Goal: Information Seeking & Learning: Check status

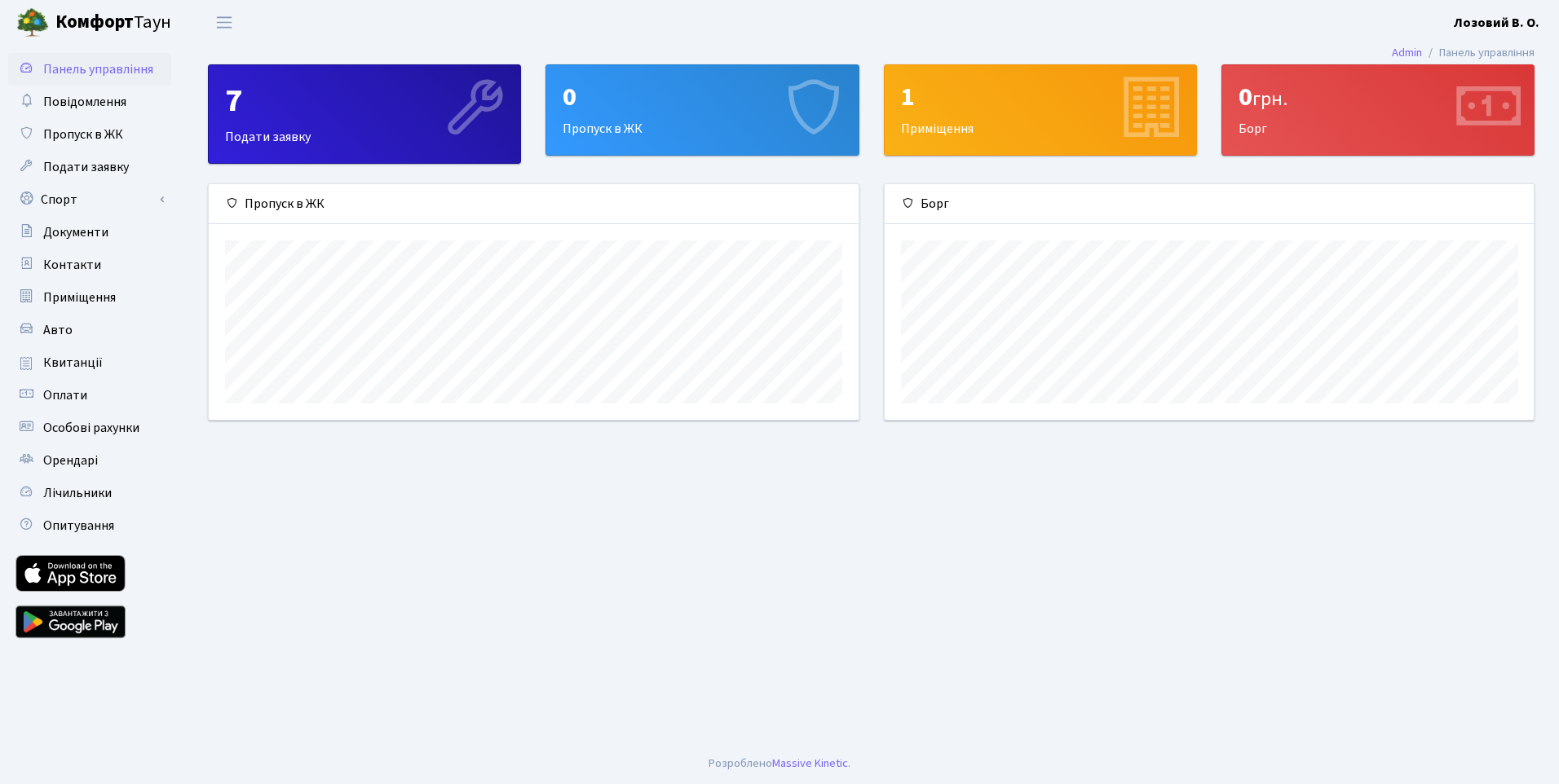
scroll to position [235, 649]
click at [80, 363] on span "Квитанції" at bounding box center [73, 362] width 59 height 18
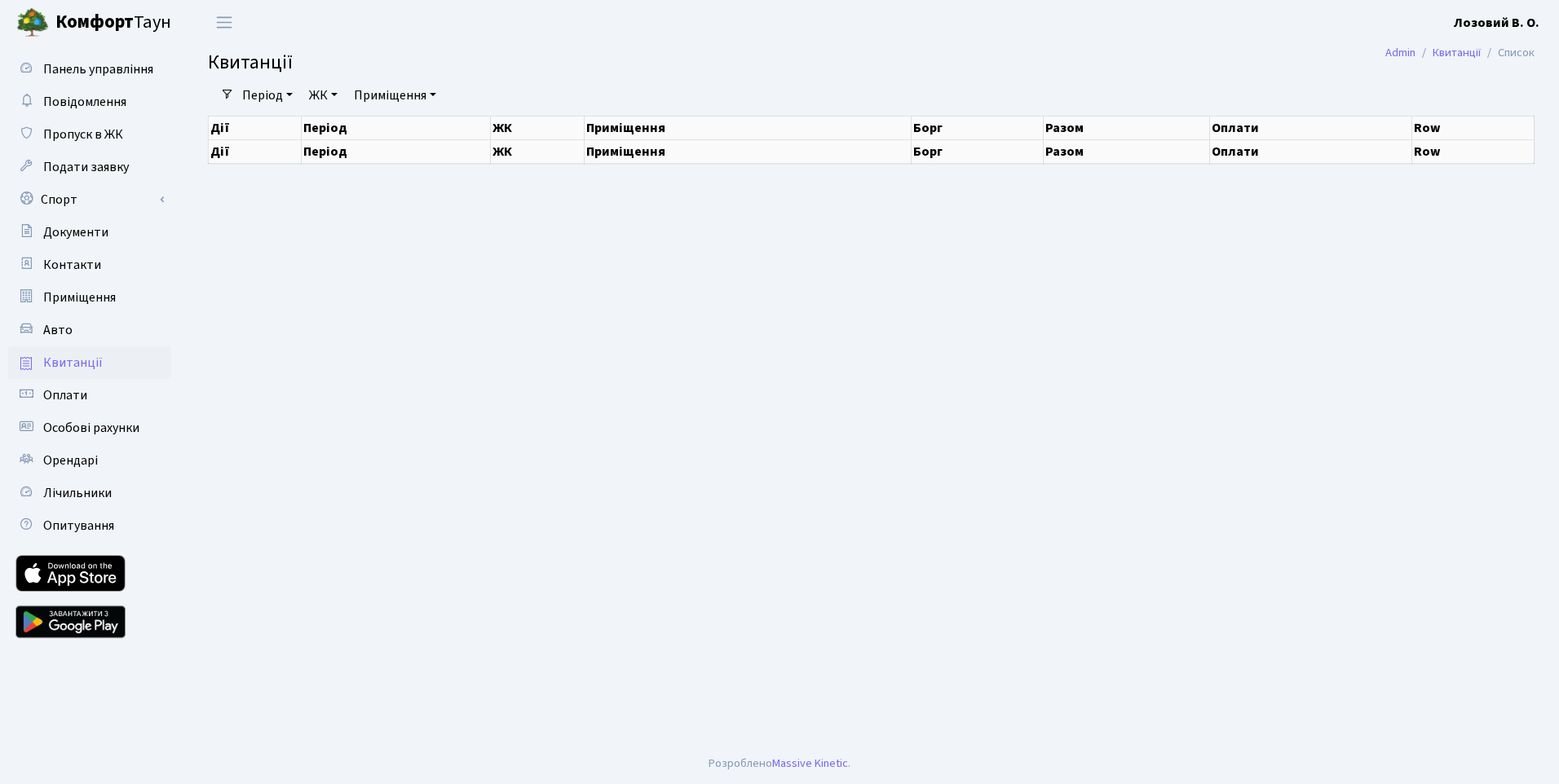
select select "25"
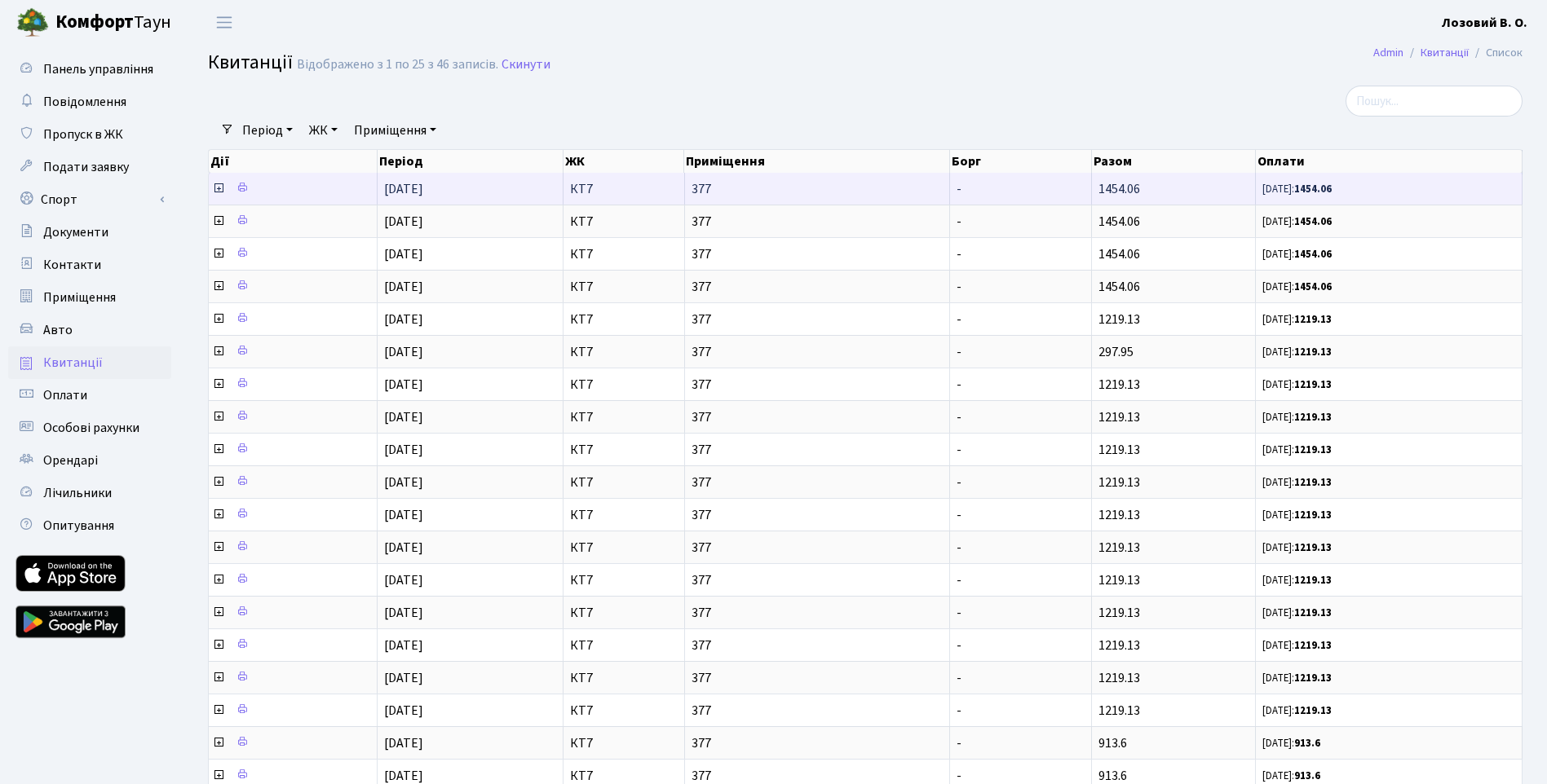
drag, startPoint x: 1099, startPoint y: 190, endPoint x: 1141, endPoint y: 191, distance: 42.0
click at [1140, 191] on span "1454.06" at bounding box center [1119, 189] width 41 height 18
copy span "1454.06"
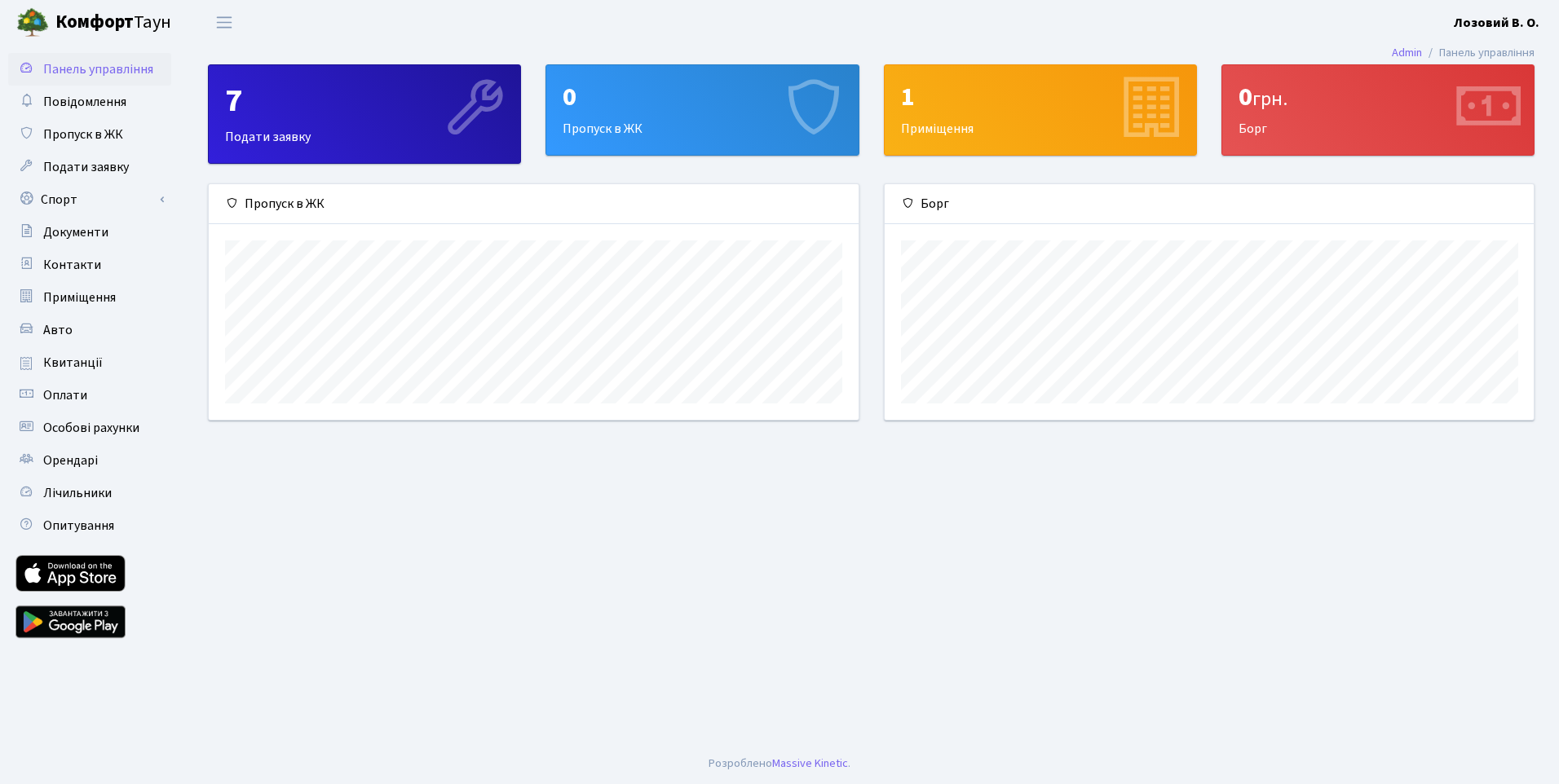
scroll to position [235, 649]
drag, startPoint x: 1241, startPoint y: 92, endPoint x: 1300, endPoint y: 104, distance: 60.2
click at [1300, 104] on div "0 грн." at bounding box center [1378, 97] width 279 height 31
drag, startPoint x: 1300, startPoint y: 104, endPoint x: 1244, endPoint y: 131, distance: 62.2
click at [1244, 131] on div "0 грн. [GEOGRAPHIC_DATA]" at bounding box center [1379, 109] width 311 height 90
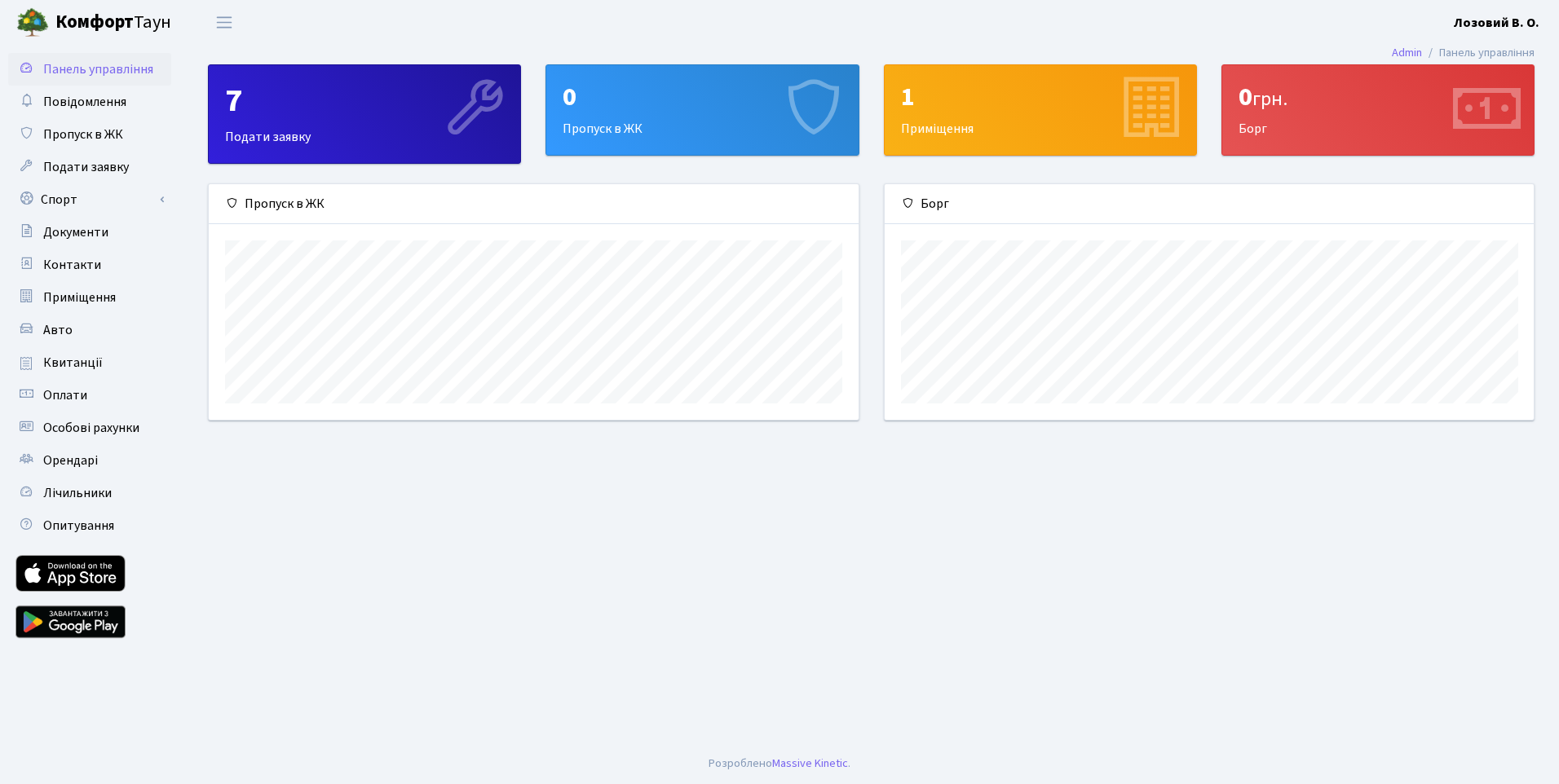
drag, startPoint x: 1237, startPoint y: 127, endPoint x: 1275, endPoint y: 125, distance: 38.1
click at [1275, 125] on div "0 грн. [GEOGRAPHIC_DATA]" at bounding box center [1379, 109] width 311 height 90
drag, startPoint x: 1275, startPoint y: 125, endPoint x: 1314, endPoint y: 129, distance: 39.2
click at [1314, 129] on div "0 грн. [GEOGRAPHIC_DATA]" at bounding box center [1379, 109] width 311 height 90
click at [463, 491] on main "Admin Панель управління 7 Подати заявку 0 Пропуск в [GEOGRAPHIC_DATA] 1 Приміще…" at bounding box center [871, 394] width 1376 height 698
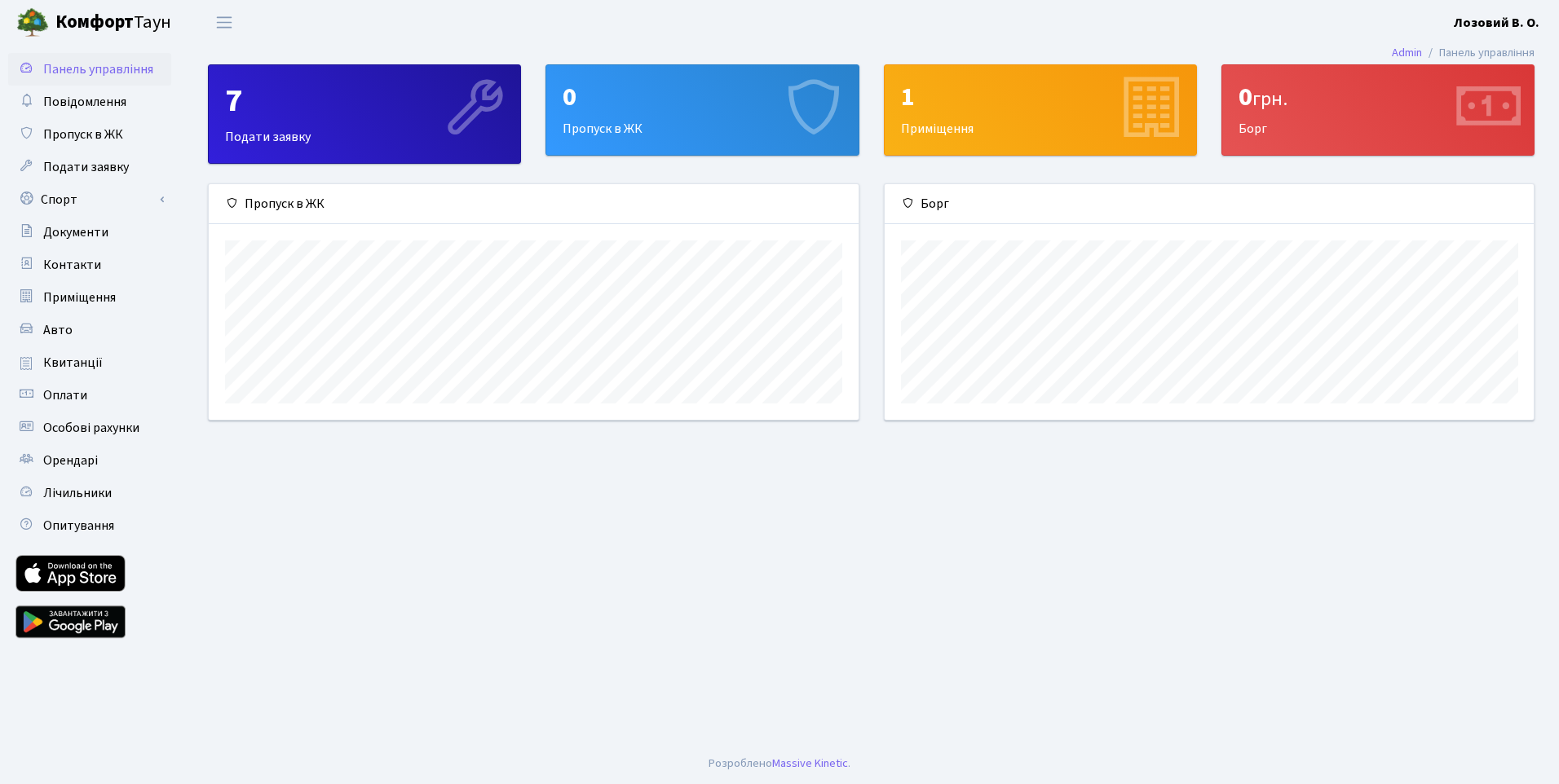
click at [608, 556] on main "Admin Панель управління 7 Подати заявку 0 Пропуск в [GEOGRAPHIC_DATA] 1 Приміще…" at bounding box center [871, 394] width 1376 height 698
drag, startPoint x: 1239, startPoint y: 98, endPoint x: 1300, endPoint y: 101, distance: 61.1
click at [1300, 101] on div "0 грн." at bounding box center [1378, 97] width 279 height 31
click at [1297, 506] on main "Admin Панель управління 7 Подати заявку 0 Пропуск в [GEOGRAPHIC_DATA] 1 Приміще…" at bounding box center [871, 394] width 1376 height 698
drag, startPoint x: 1233, startPoint y: 98, endPoint x: 1304, endPoint y: 126, distance: 76.3
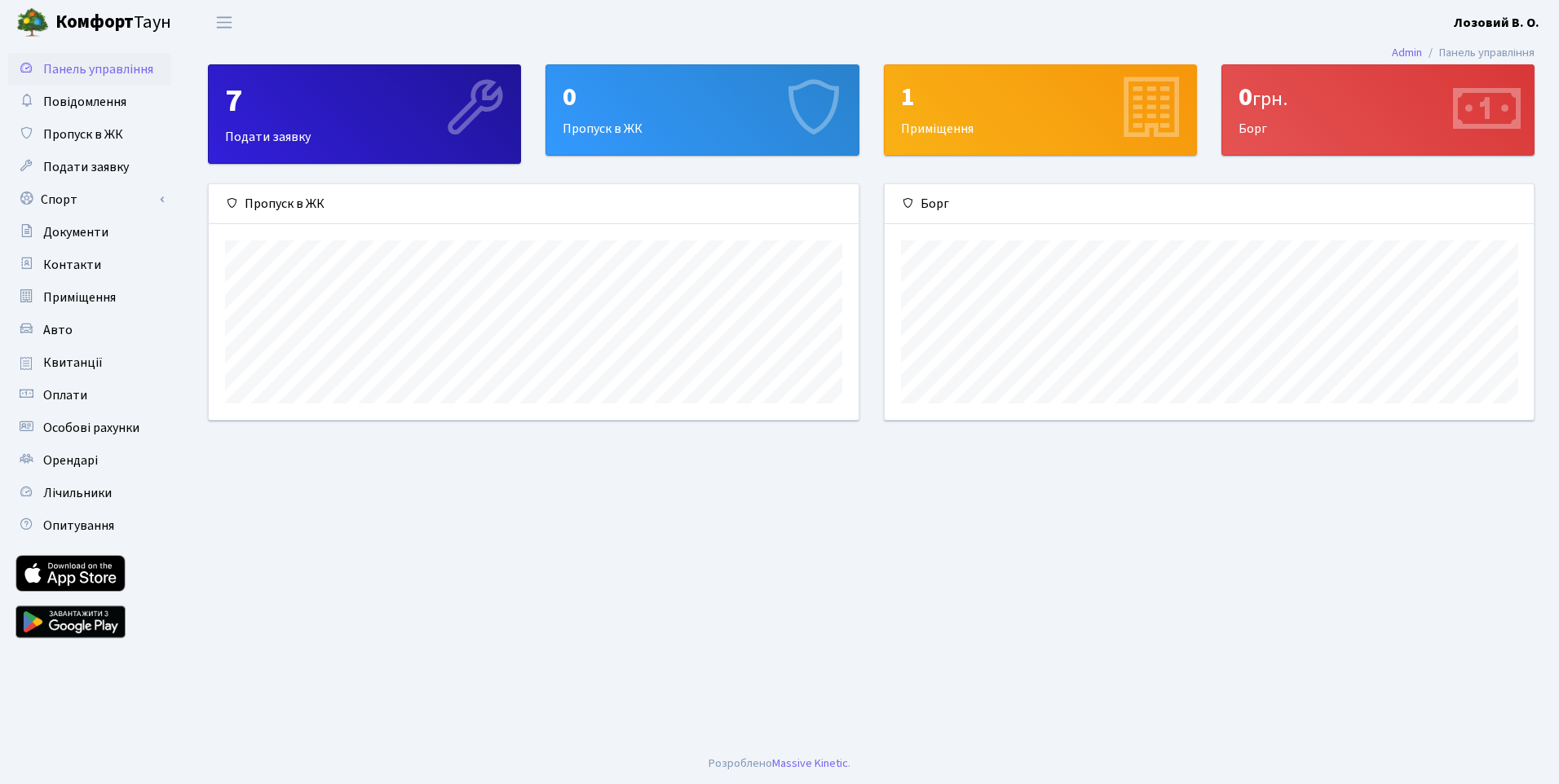
click at [1304, 126] on div "0 грн. [GEOGRAPHIC_DATA]" at bounding box center [1379, 109] width 311 height 90
click at [1290, 525] on main "Admin Панель управління 7 Подати заявку 0 Пропуск в [GEOGRAPHIC_DATA] 1 Приміще…" at bounding box center [871, 394] width 1376 height 698
drag, startPoint x: 742, startPoint y: 541, endPoint x: 731, endPoint y: 541, distance: 11.0
click at [742, 541] on main "Admin Панель управління 7 Подати заявку 0 Пропуск в [GEOGRAPHIC_DATA] 1 Приміще…" at bounding box center [871, 394] width 1376 height 698
click at [632, 532] on main "Admin Панель управління 7 Подати заявку 0 Пропуск в [GEOGRAPHIC_DATA] 1 Приміще…" at bounding box center [871, 394] width 1376 height 698
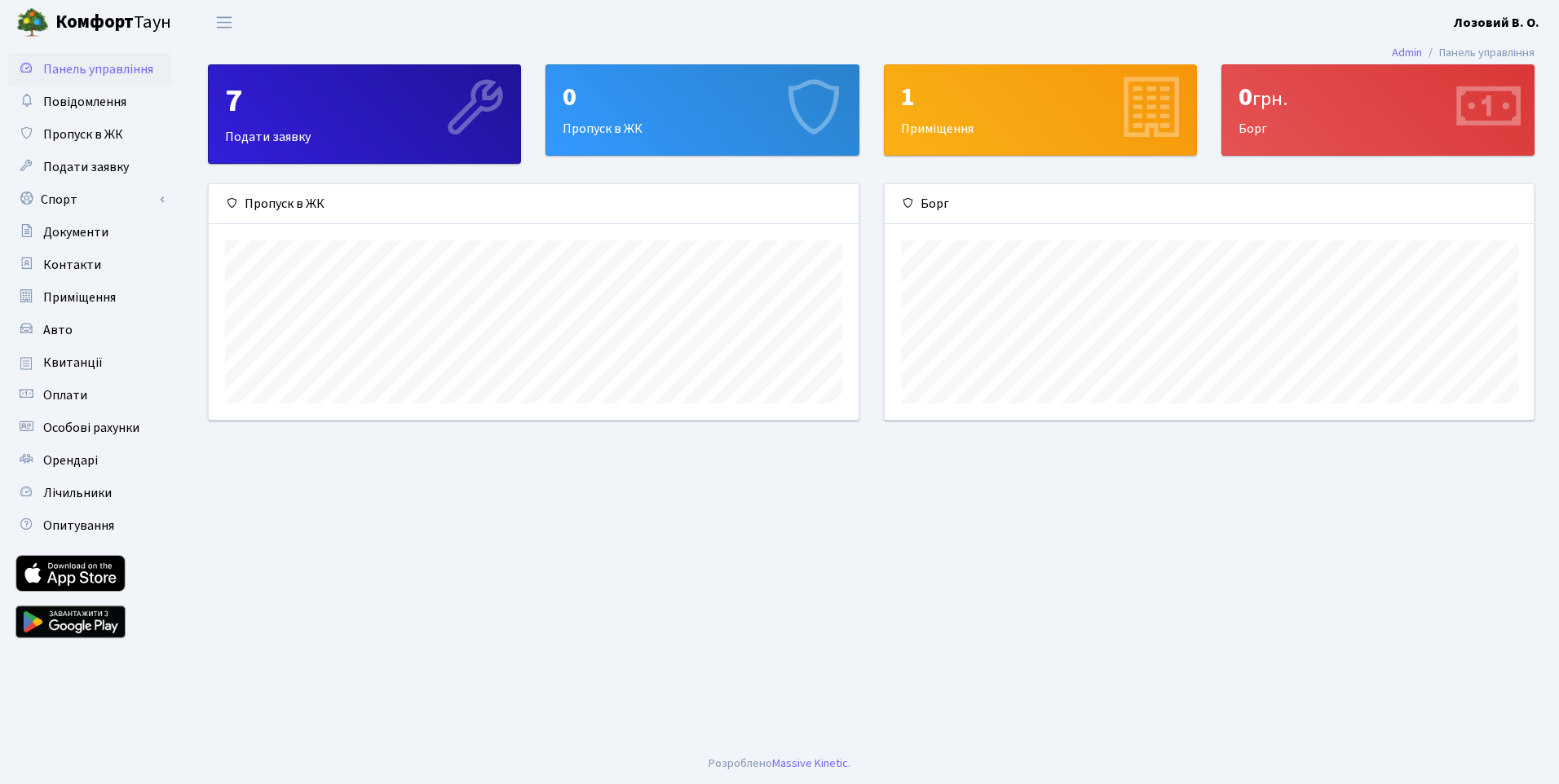
click at [547, 533] on main "Admin Панель управління 7 Подати заявку 0 Пропуск в [GEOGRAPHIC_DATA] 1 Приміще…" at bounding box center [871, 394] width 1376 height 698
drag, startPoint x: 1240, startPoint y: 94, endPoint x: 1299, endPoint y: 101, distance: 59.4
click at [1299, 101] on div "0 грн." at bounding box center [1378, 97] width 279 height 31
